Goal: Task Accomplishment & Management: Manage account settings

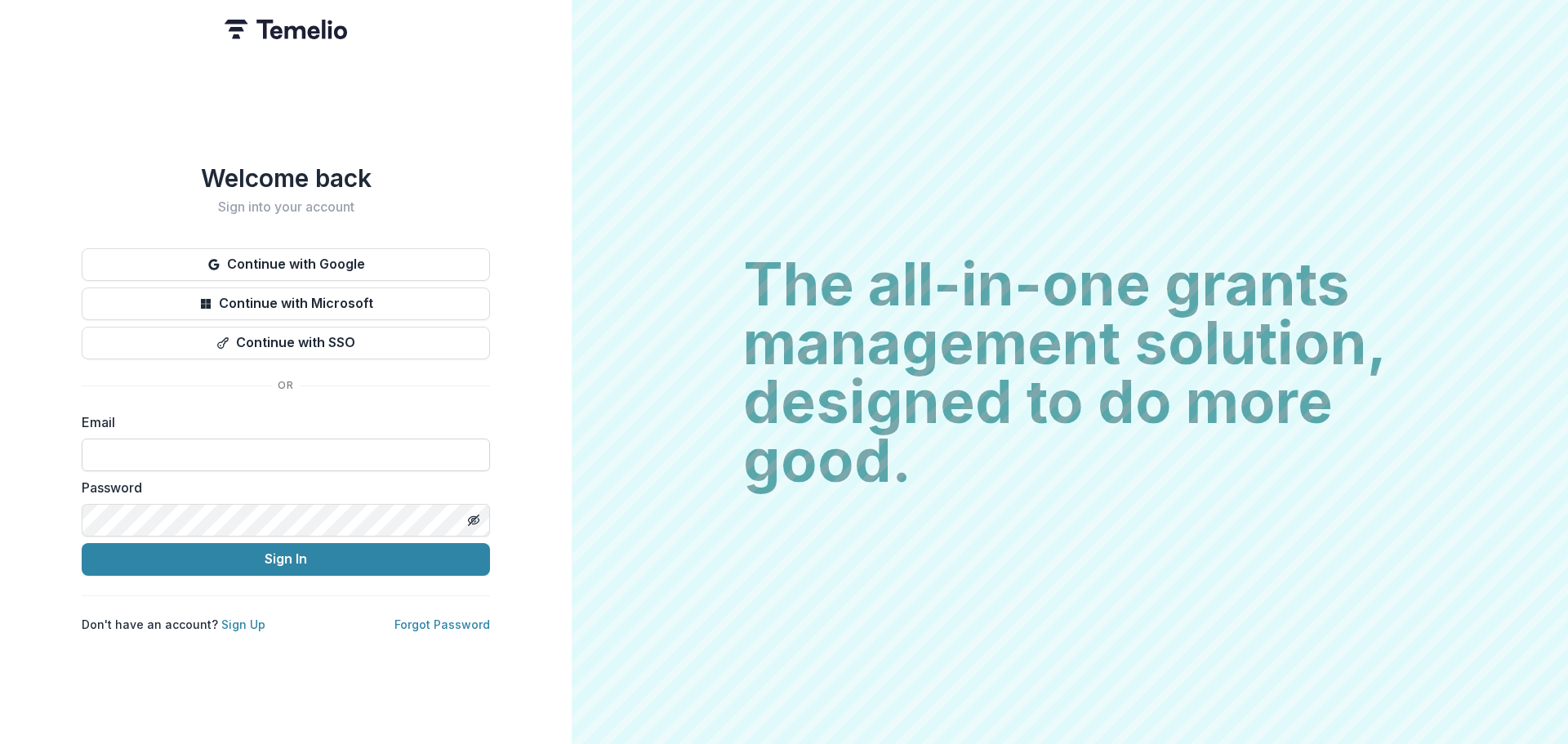
click at [267, 464] on input at bounding box center [285, 455] width 408 height 33
type input "**********"
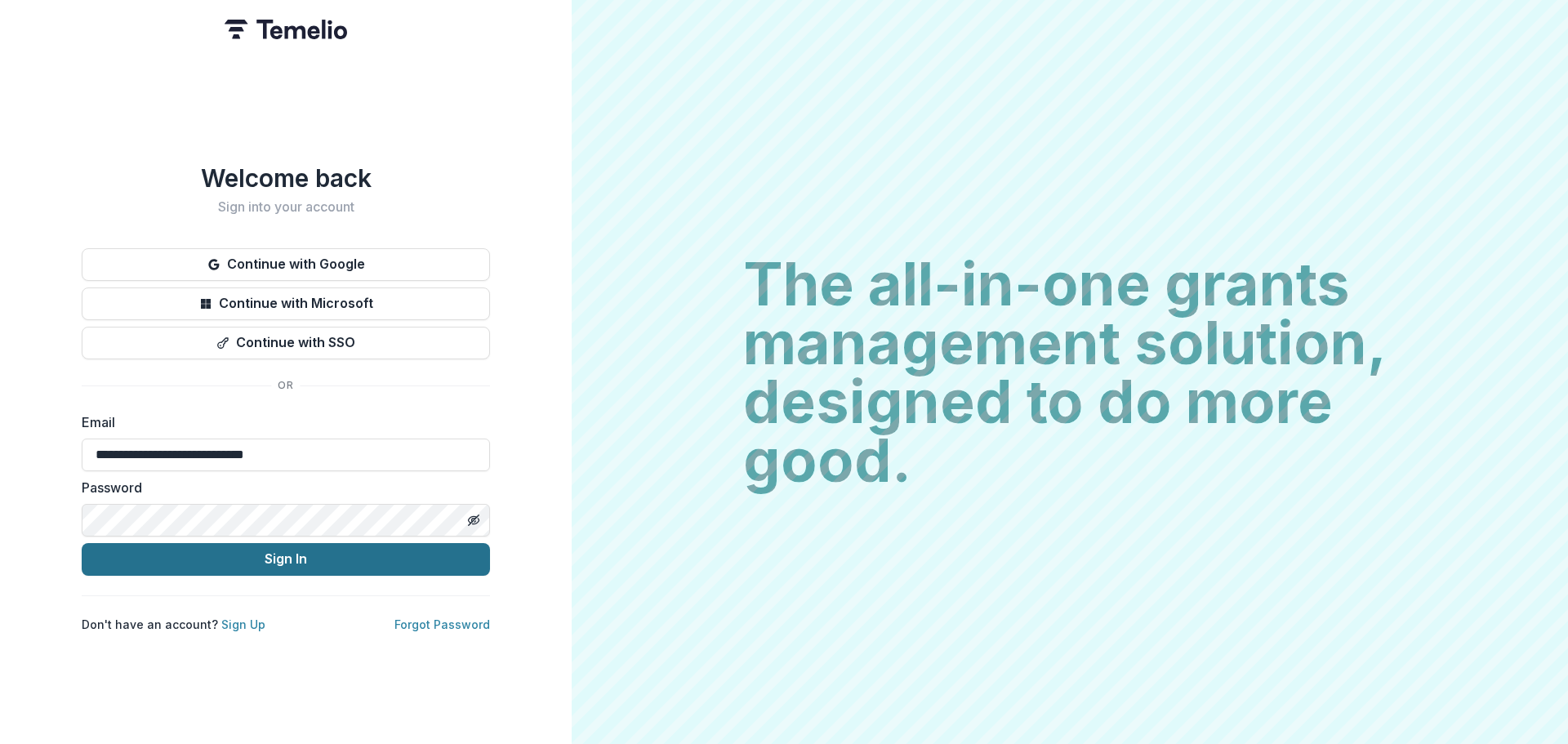
click at [328, 558] on button "Sign In" at bounding box center [285, 559] width 408 height 33
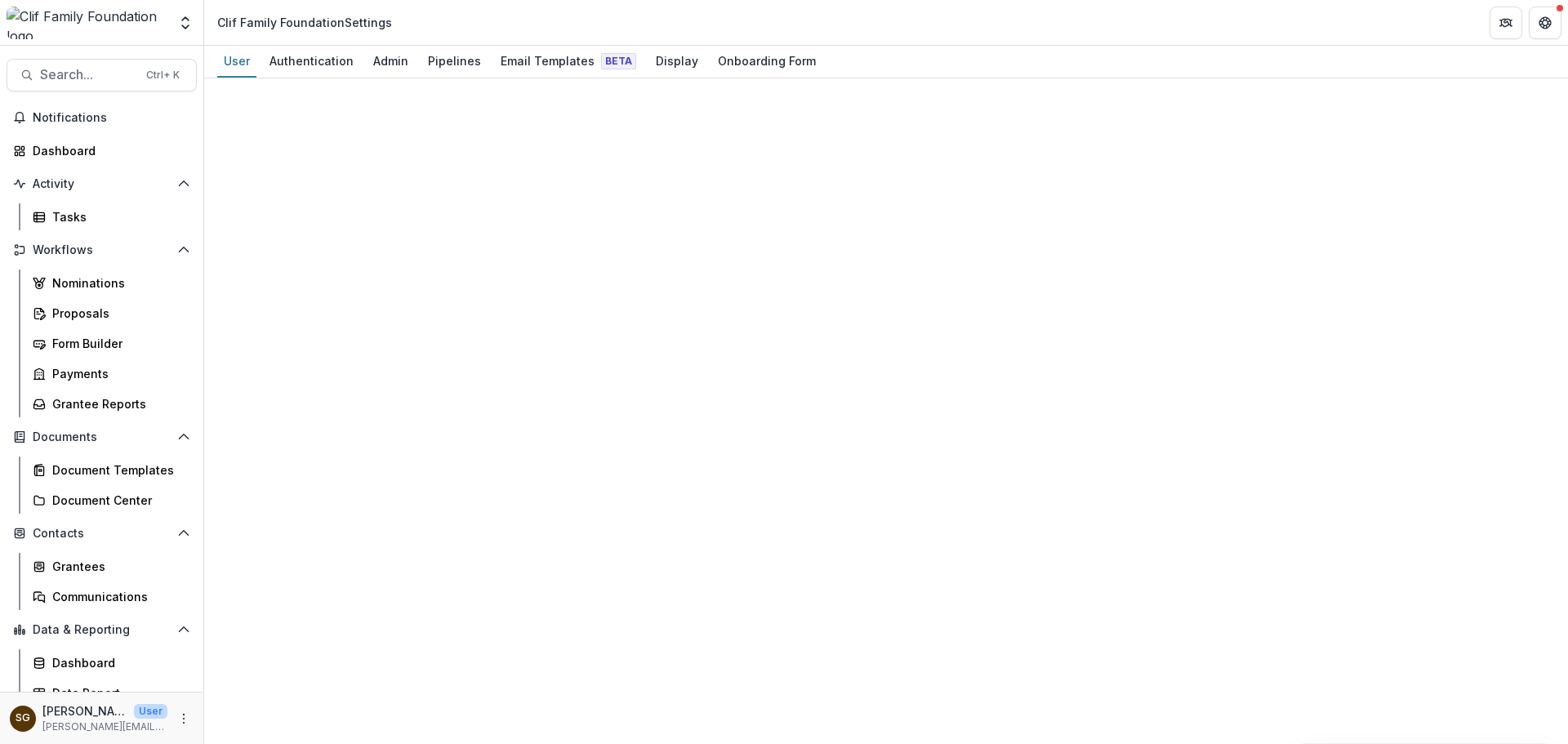
select select "****"
